Goal: Book appointment/travel/reservation

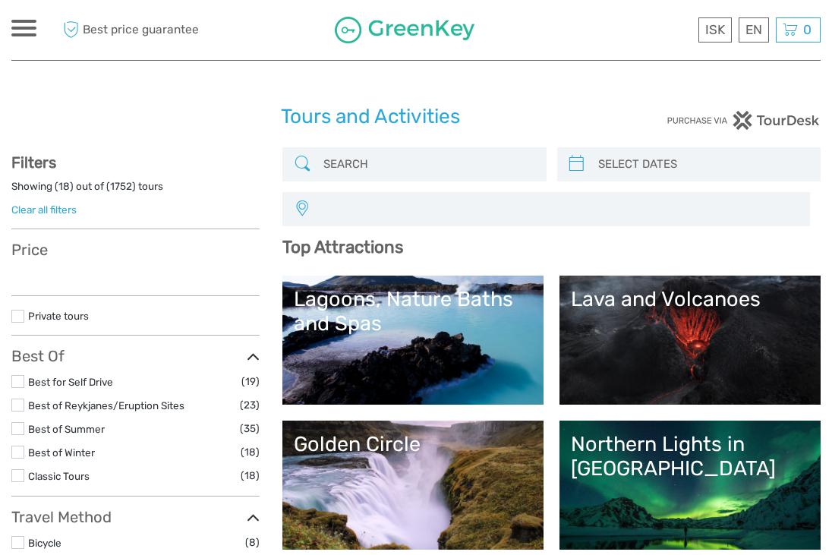
select select
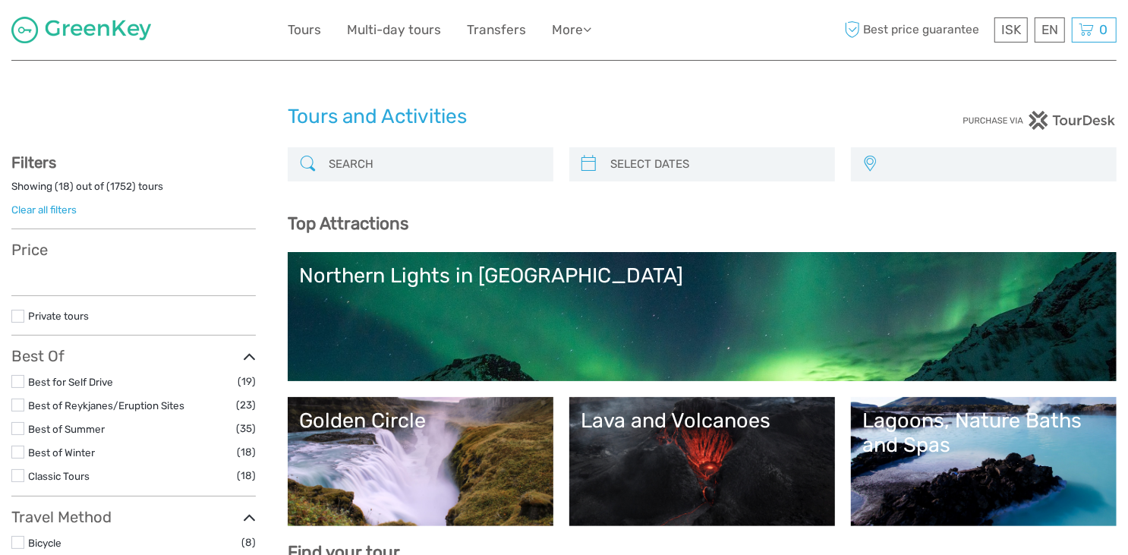
select select
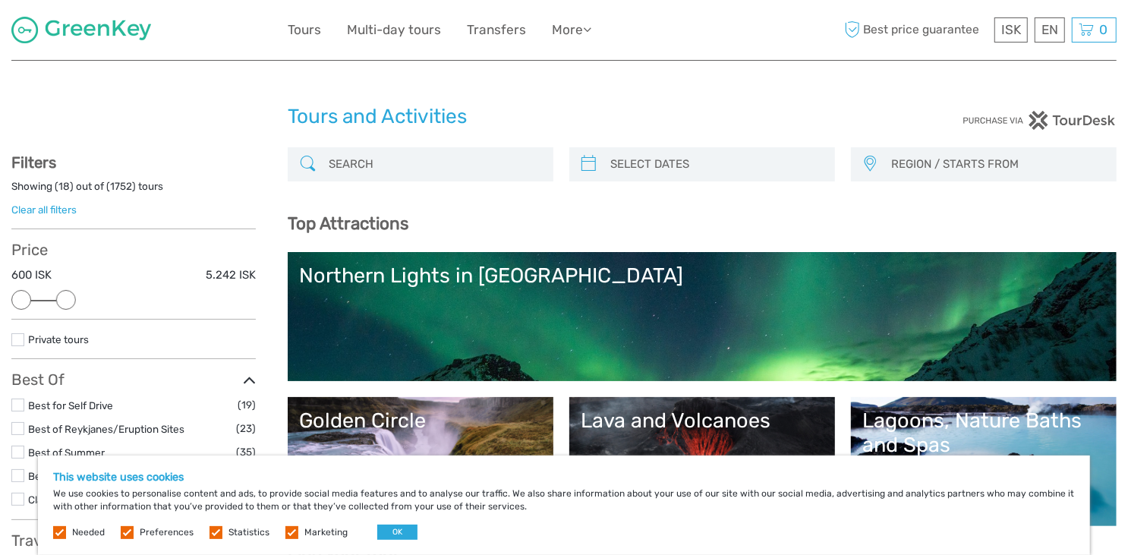
drag, startPoint x: 244, startPoint y: 296, endPoint x: 72, endPoint y: 303, distance: 171.6
click at [72, 303] on div at bounding box center [66, 300] width 20 height 20
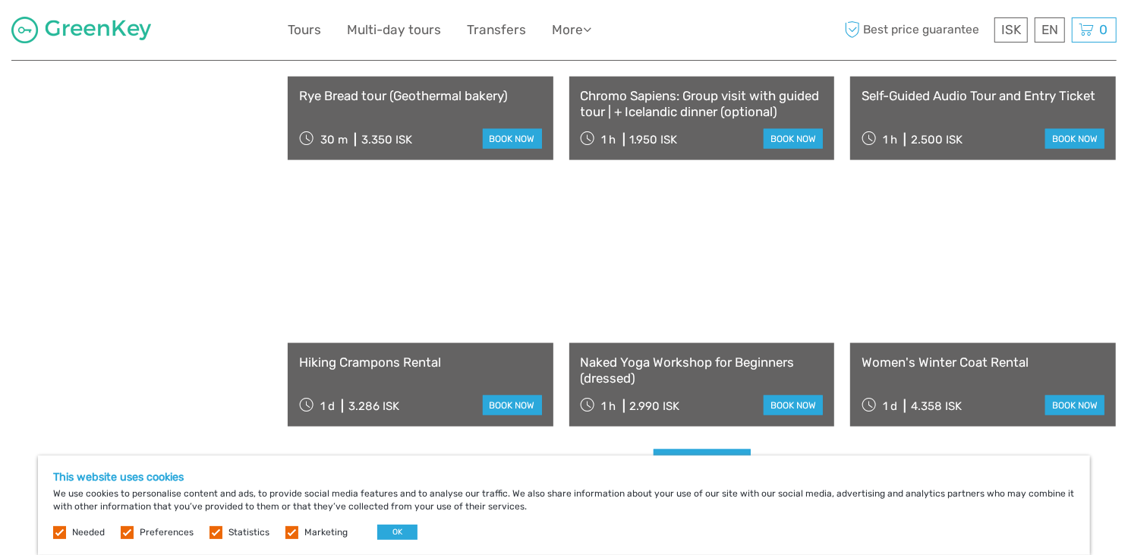
scroll to position [1503, 0]
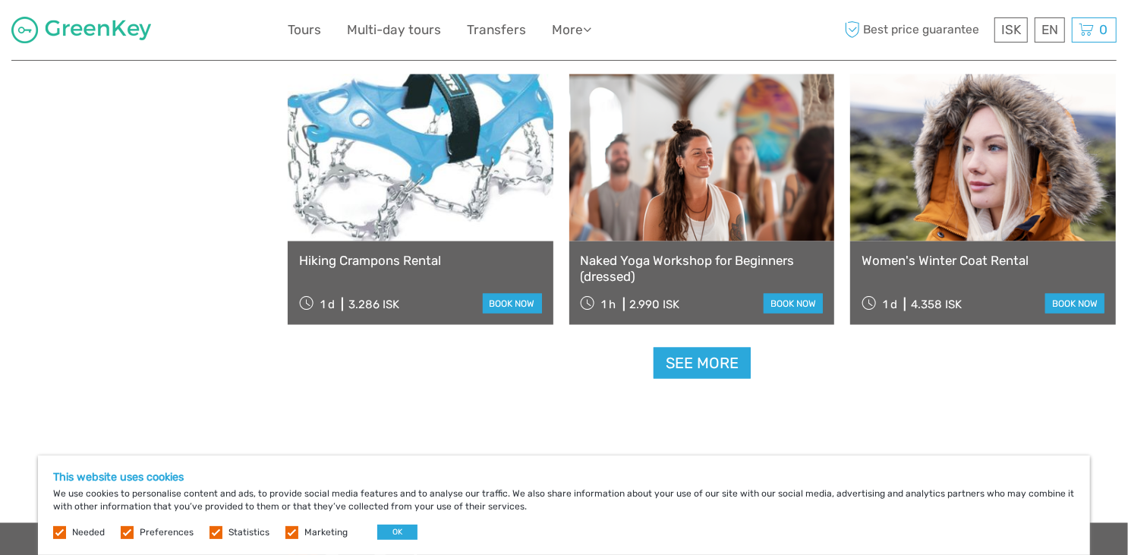
click at [705, 357] on link "See more" at bounding box center [701, 363] width 97 height 31
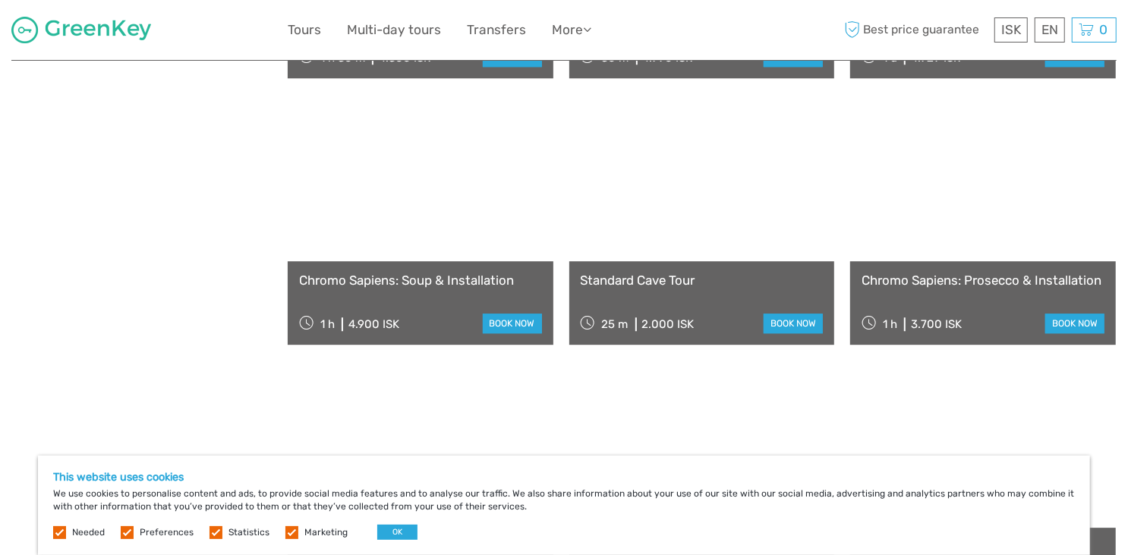
scroll to position [2818, 0]
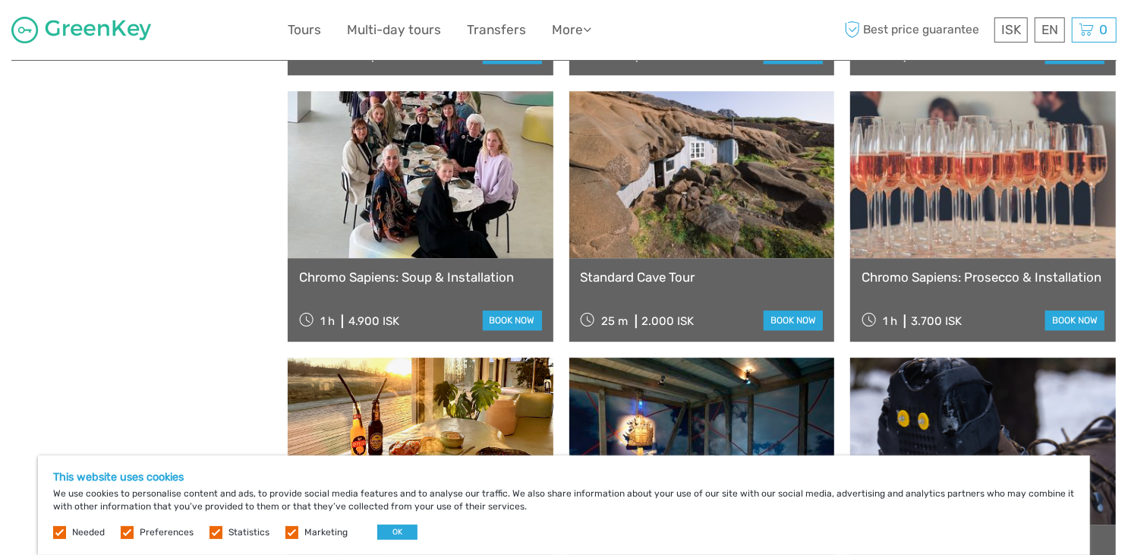
click at [713, 221] on link at bounding box center [702, 174] width 266 height 167
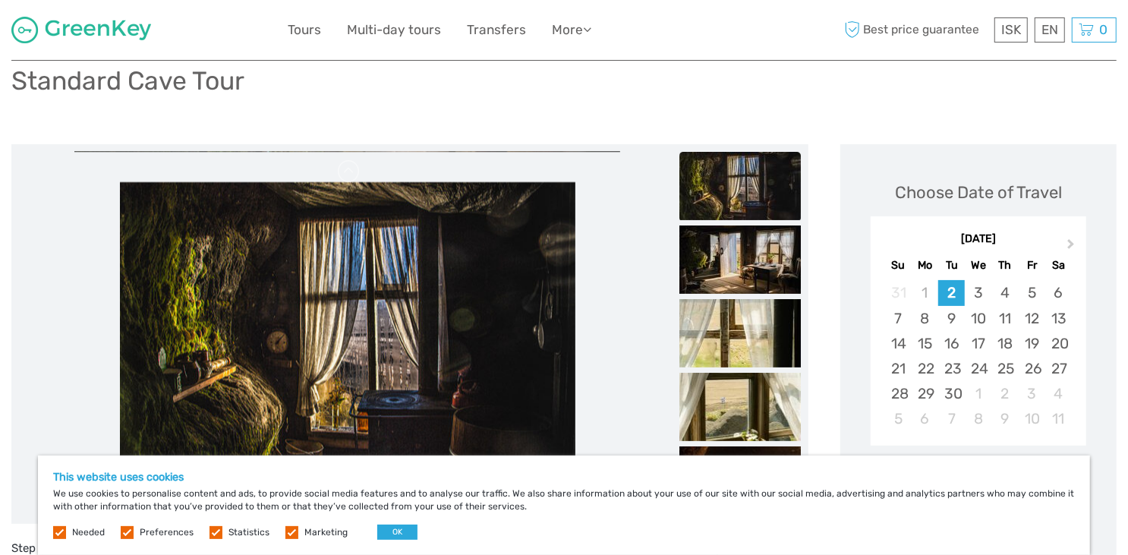
scroll to position [101, 0]
